Goal: Task Accomplishment & Management: Manage account settings

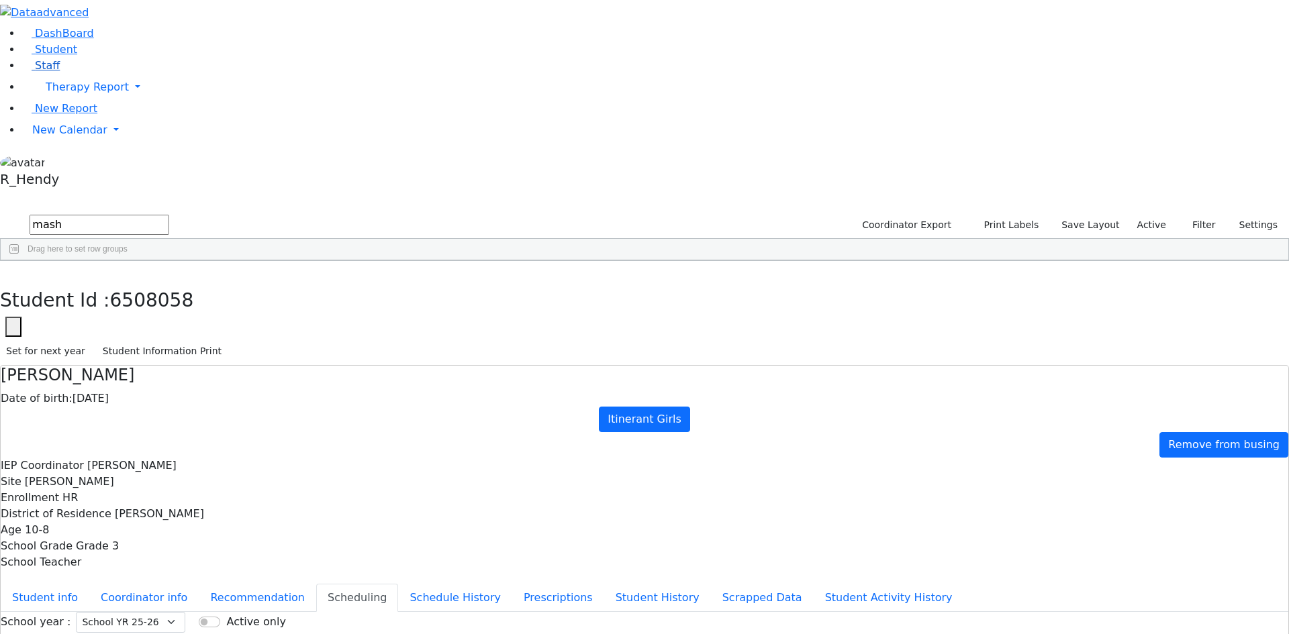
click at [35, 72] on span "Staff" at bounding box center [47, 65] width 25 height 13
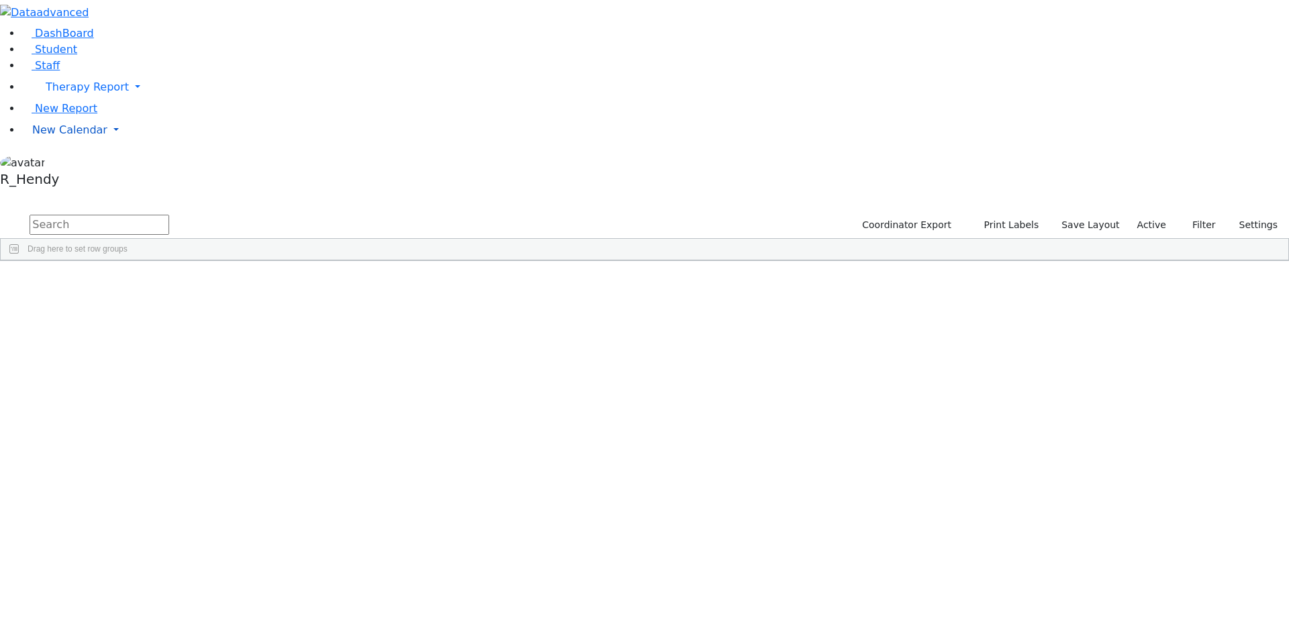
click at [47, 136] on span "New Calendar" at bounding box center [69, 130] width 75 height 13
click at [50, 165] on link "Calendar" at bounding box center [53, 157] width 48 height 16
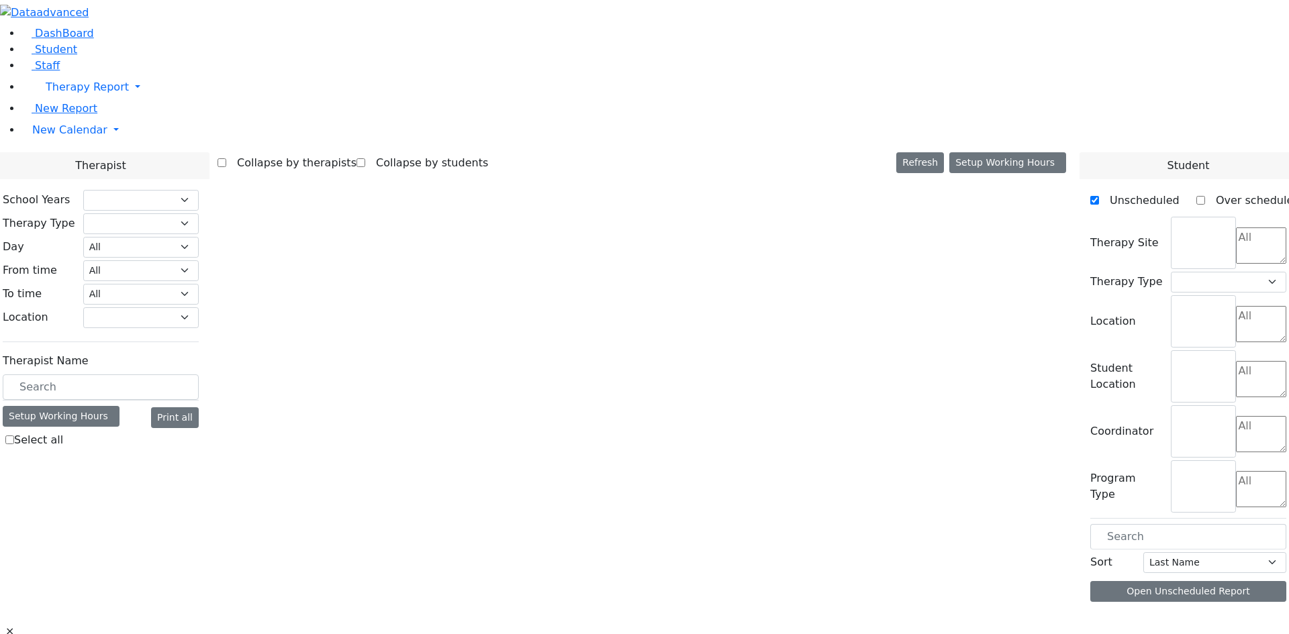
select select "212"
select select "3"
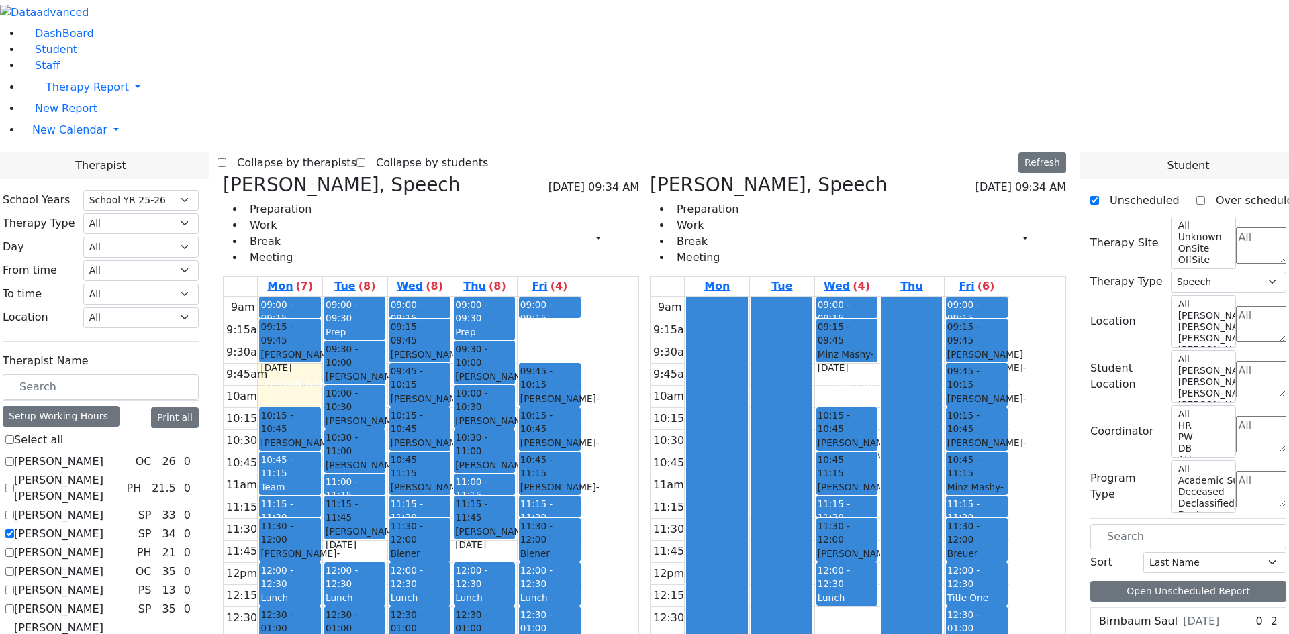
scroll to position [201, 0]
click at [994, 562] on span "- 12/02/2015" at bounding box center [970, 574] width 47 height 24
click at [979, 565] on span "12:00 - 12:30" at bounding box center [963, 577] width 32 height 24
click at [1067, 375] on button "Delete Selected Schedule" at bounding box center [1109, 380] width 133 height 21
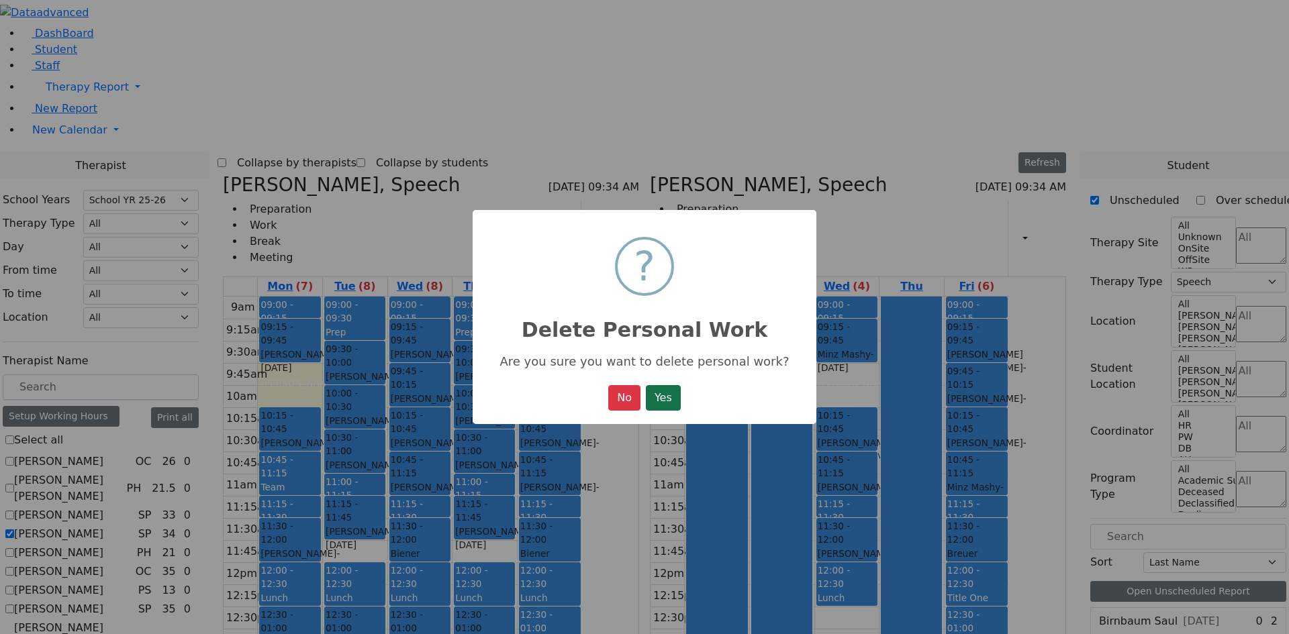
click at [667, 397] on button "Yes" at bounding box center [663, 398] width 35 height 26
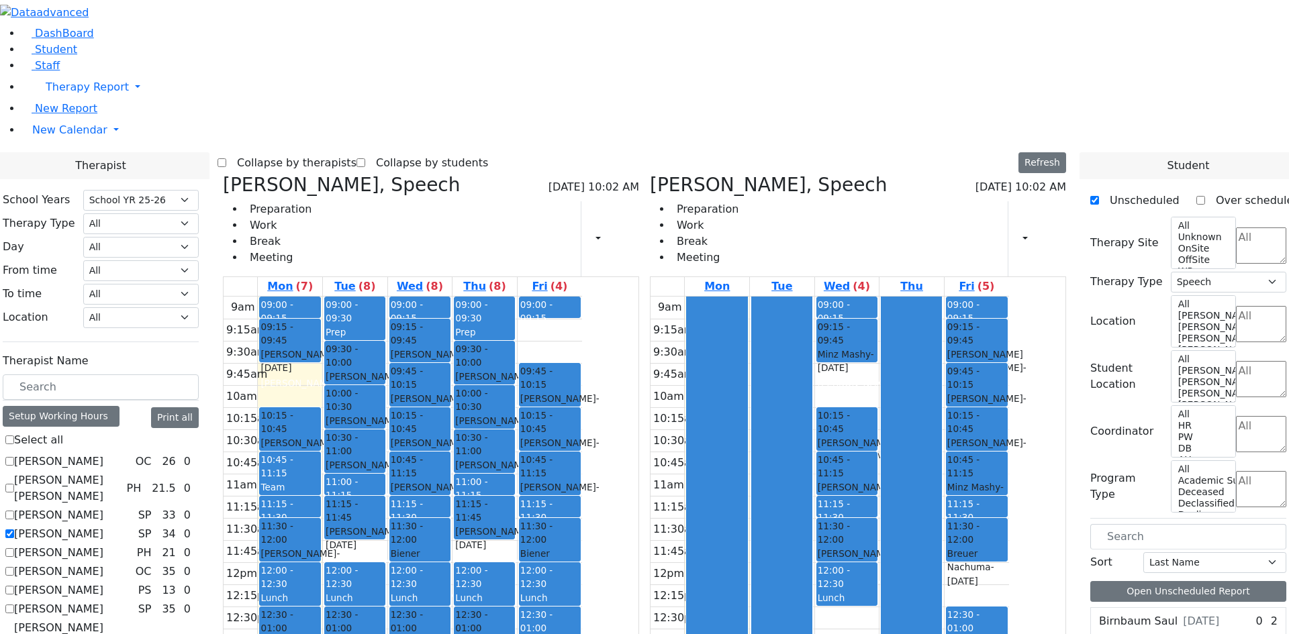
click at [1006, 547] on div "Breuer Nachuma - 12/02/2015" at bounding box center [976, 567] width 59 height 41
click at [1085, 347] on button "Delete Selected Schedule" at bounding box center [1112, 350] width 133 height 21
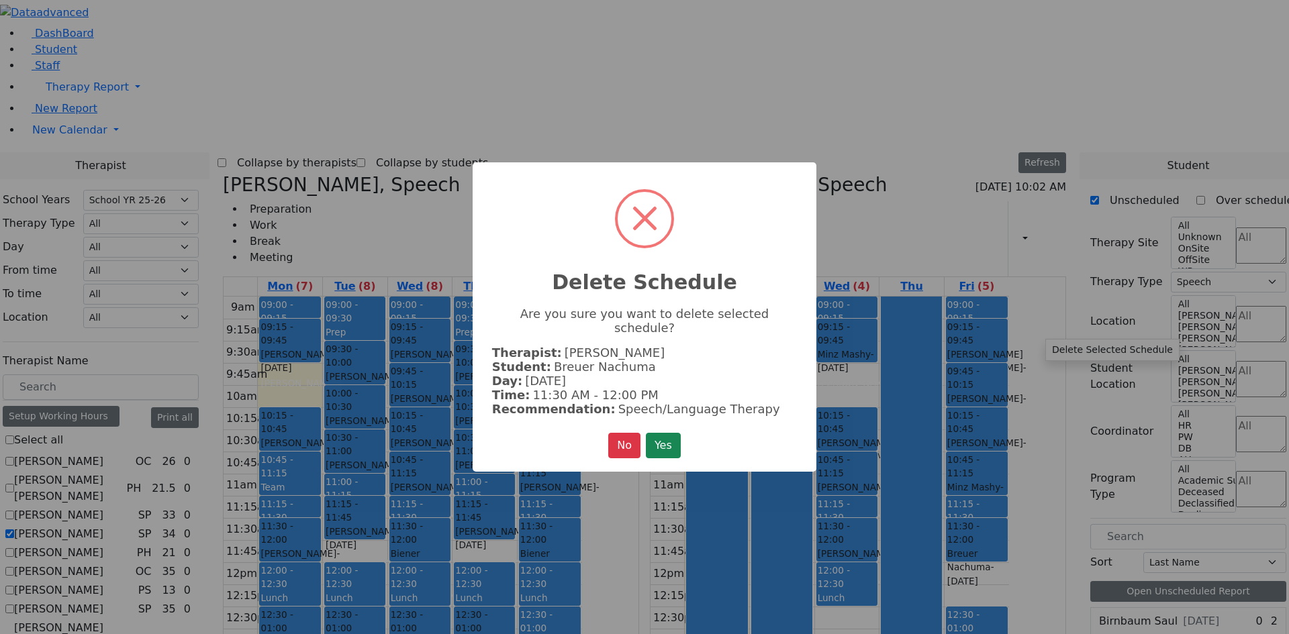
click at [685, 438] on div "× Delete Schedule Are you sure you want to delete selected schedule? Therapist:…" at bounding box center [645, 317] width 344 height 310
drag, startPoint x: 677, startPoint y: 441, endPoint x: 721, endPoint y: 448, distance: 44.3
click at [681, 440] on button "Yes" at bounding box center [663, 446] width 35 height 26
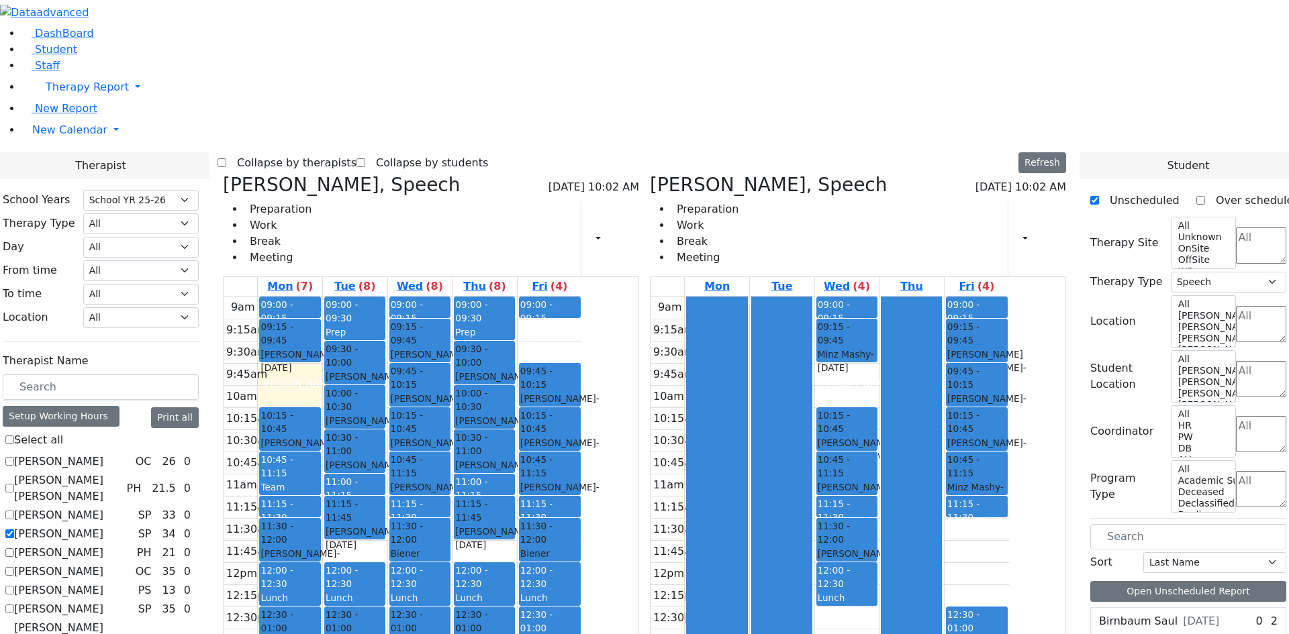
drag, startPoint x: 1185, startPoint y: 452, endPoint x: 1049, endPoint y: 339, distance: 177.3
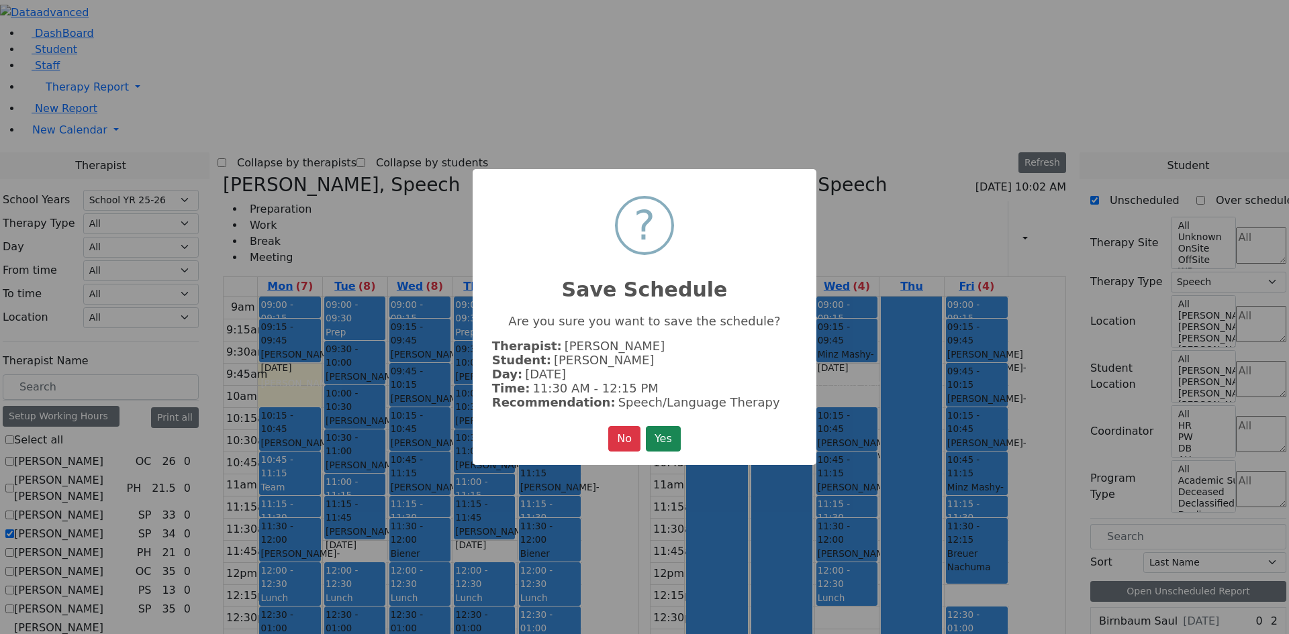
drag, startPoint x: 656, startPoint y: 434, endPoint x: 672, endPoint y: 436, distance: 16.2
click at [661, 432] on button "Yes" at bounding box center [663, 439] width 35 height 26
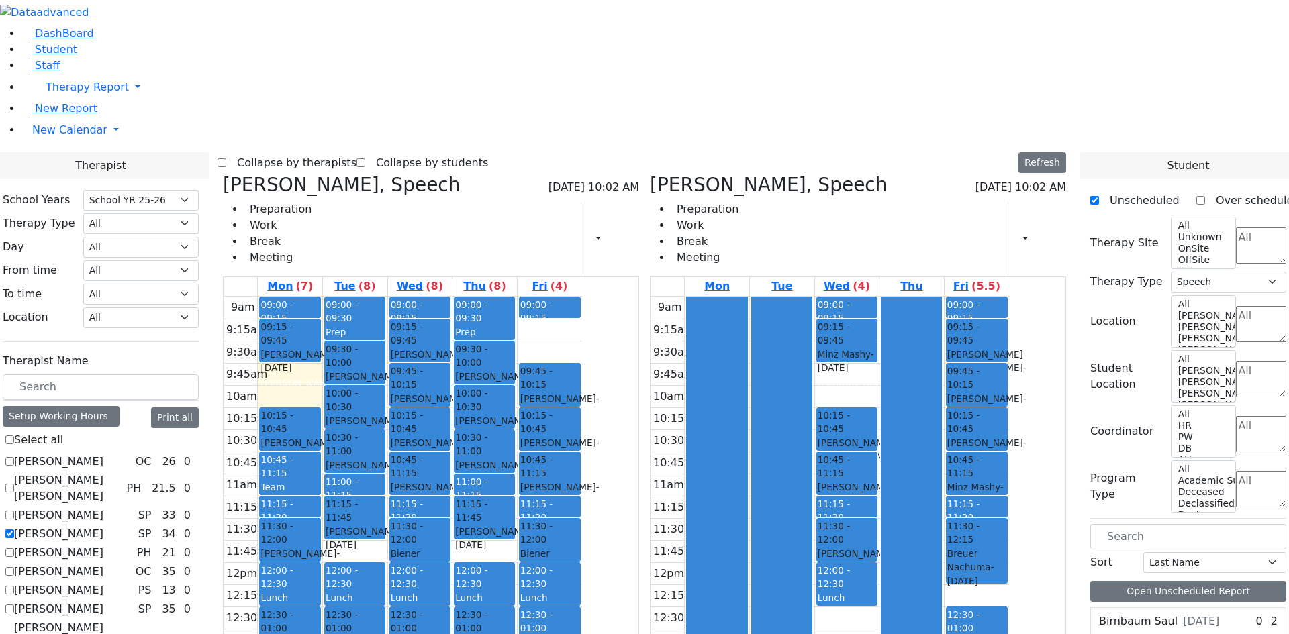
click at [1052, 563] on div "Mon Tue Wed (4) Thu Fri (5.5) 9am 9:15am 9:30am 9:45am 10am 10:15am 10:30am 10:…" at bounding box center [858, 555] width 416 height 557
